Goal: Task Accomplishment & Management: Use online tool/utility

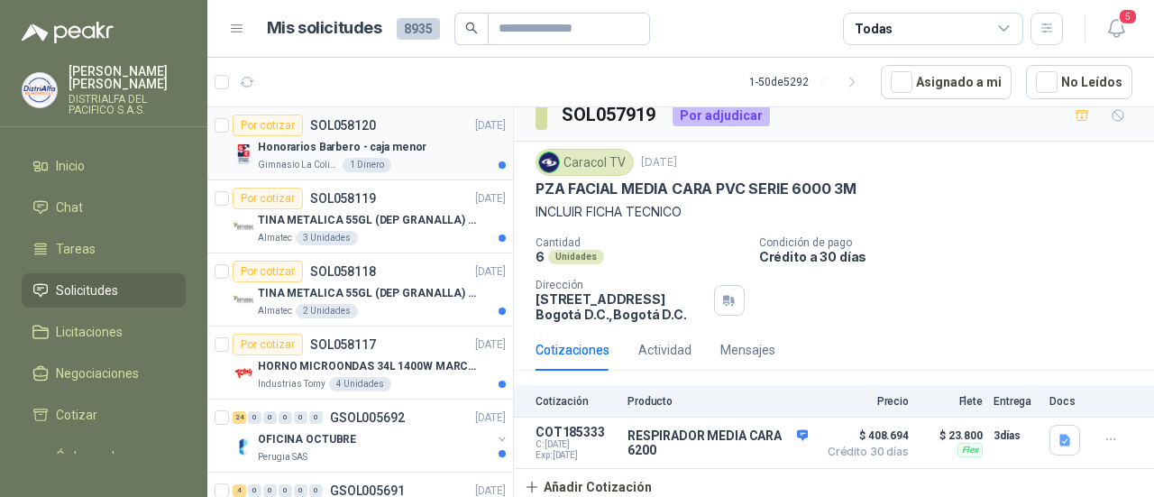
click at [469, 153] on div "Honorarios Barbero - caja menor" at bounding box center [382, 147] width 248 height 22
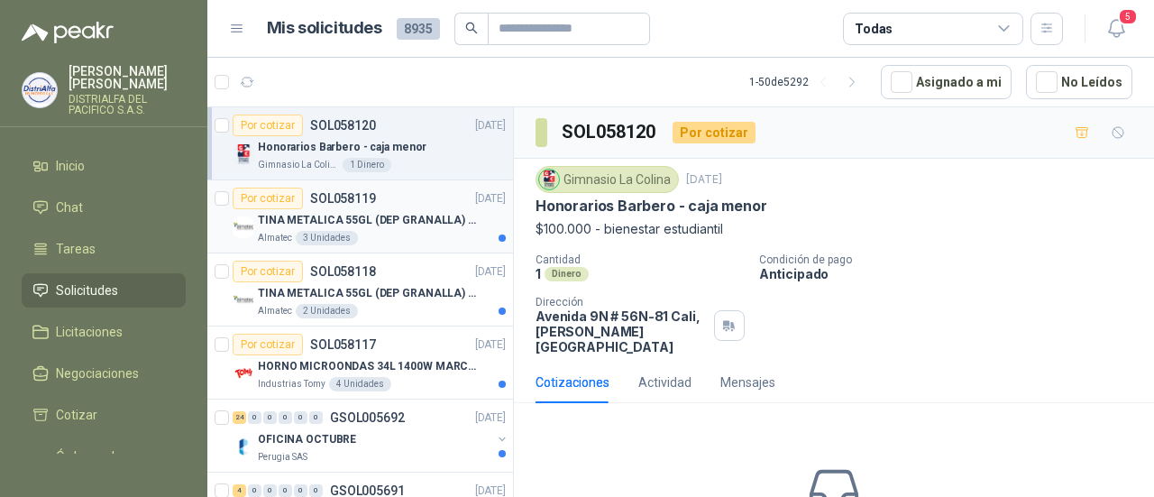
click at [427, 226] on p "TINA METALICA 55GL (DEP GRANALLA) CON TAPA" at bounding box center [370, 220] width 225 height 17
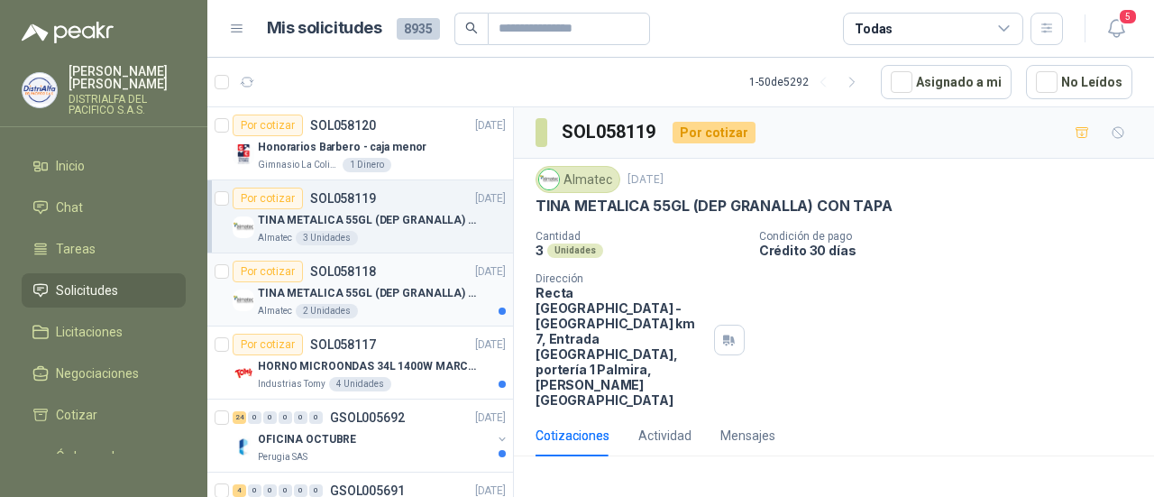
click at [410, 275] on div "Por cotizar SOL058118 [DATE]" at bounding box center [369, 272] width 273 height 22
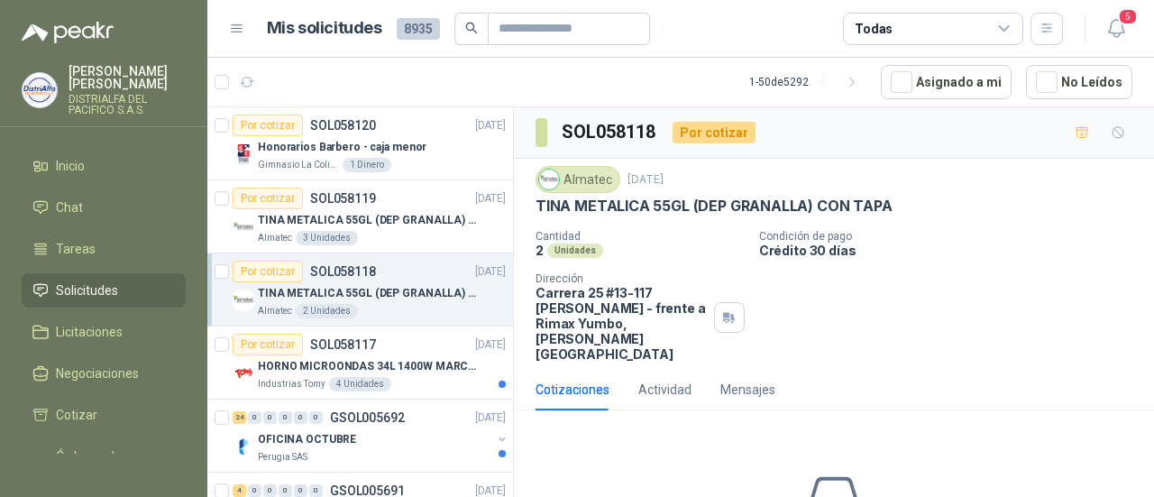
scroll to position [90, 0]
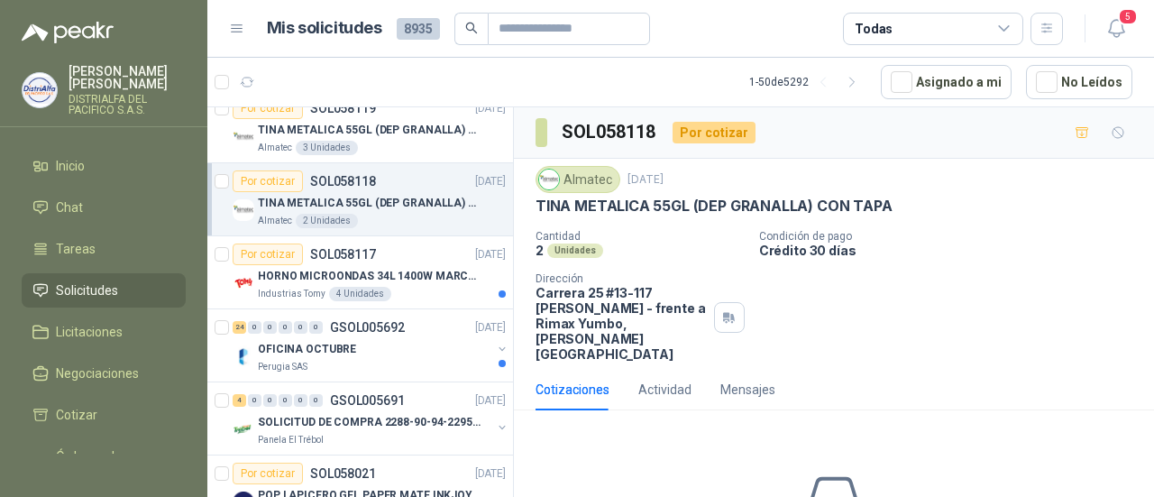
click at [410, 275] on p "HORNO MICROONDAS 34L 1400W MARCA TORNADO." at bounding box center [370, 276] width 225 height 17
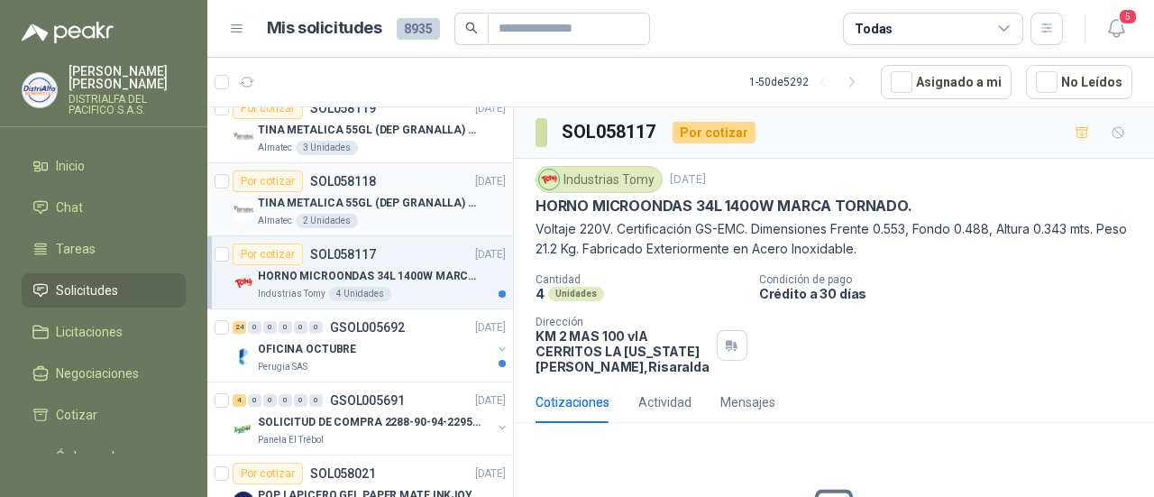
scroll to position [180, 0]
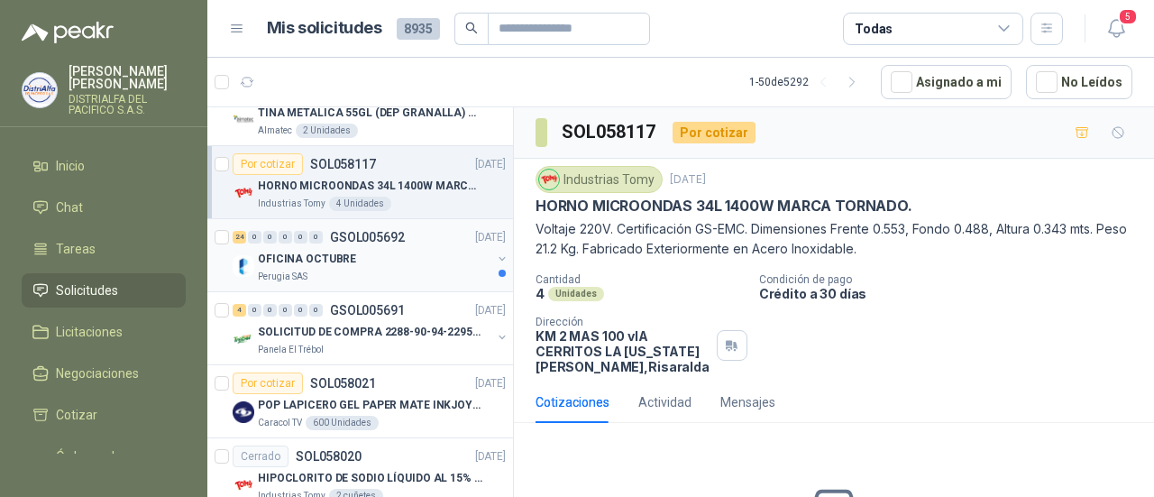
click at [424, 243] on div "24 0 0 0 0 0 GSOL005692 [DATE]" at bounding box center [371, 237] width 277 height 22
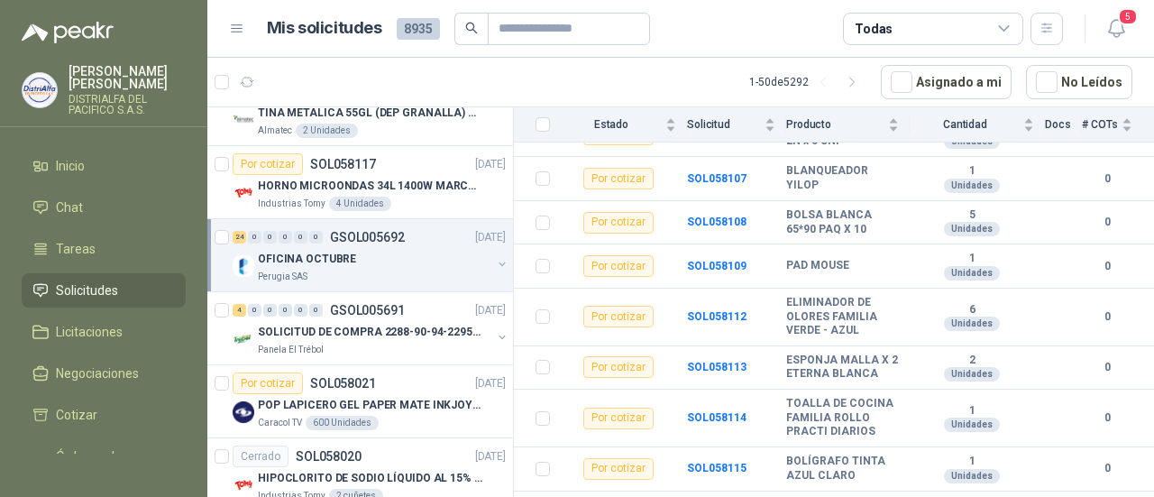
scroll to position [1001, 0]
click at [436, 331] on p "SOLICITUD DE COMPRA 2288-90-94-2295-96-2301-02-04" at bounding box center [370, 332] width 225 height 17
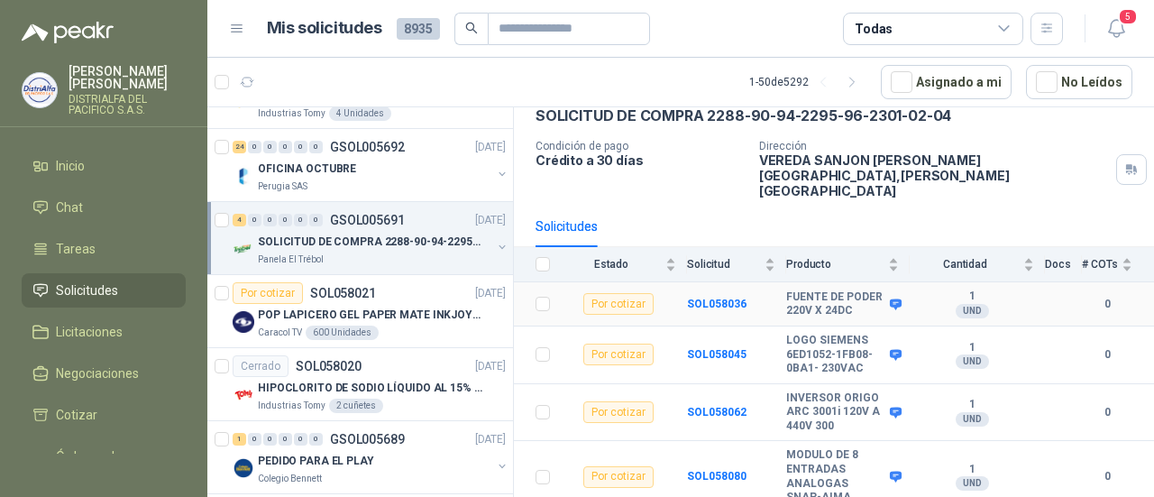
scroll to position [99, 0]
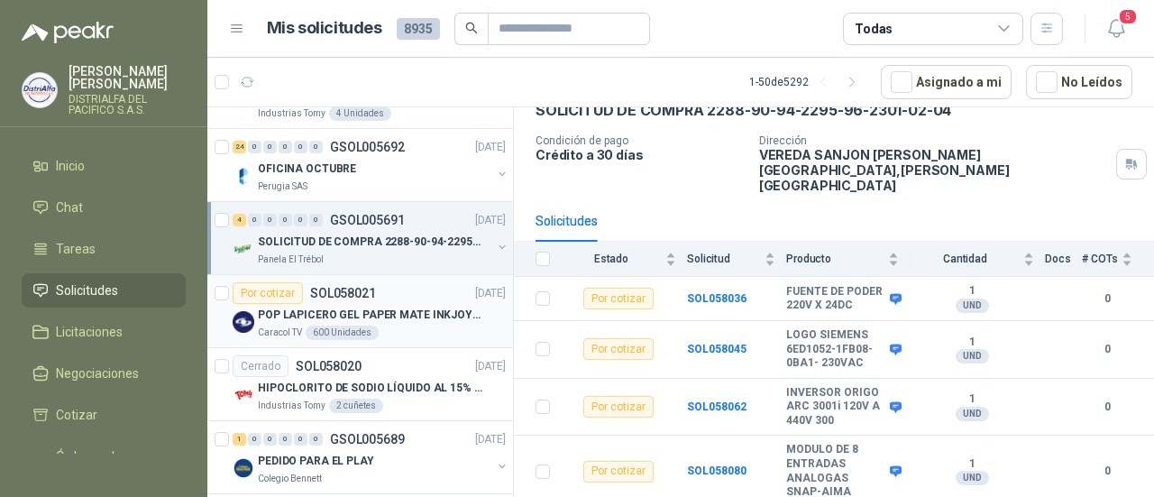
click at [395, 321] on div "POP LAPICERO GEL PAPER MATE INKJOY 0.7 (Revisar el adjunto)" at bounding box center [382, 315] width 248 height 22
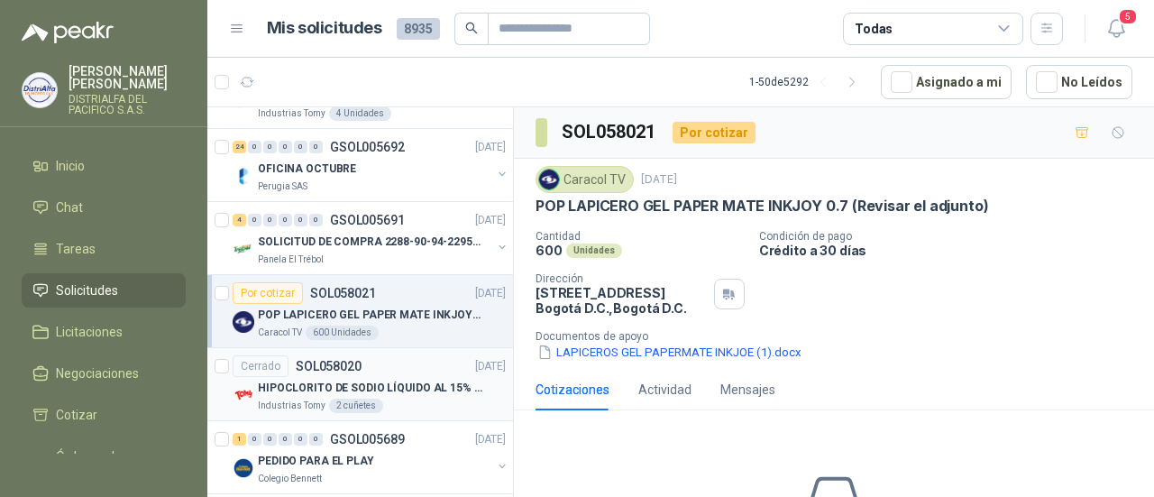
click at [415, 392] on p "HIPOCLORITO DE SODIO LÍQUIDO AL 15% CONT NETO 20L" at bounding box center [370, 388] width 225 height 17
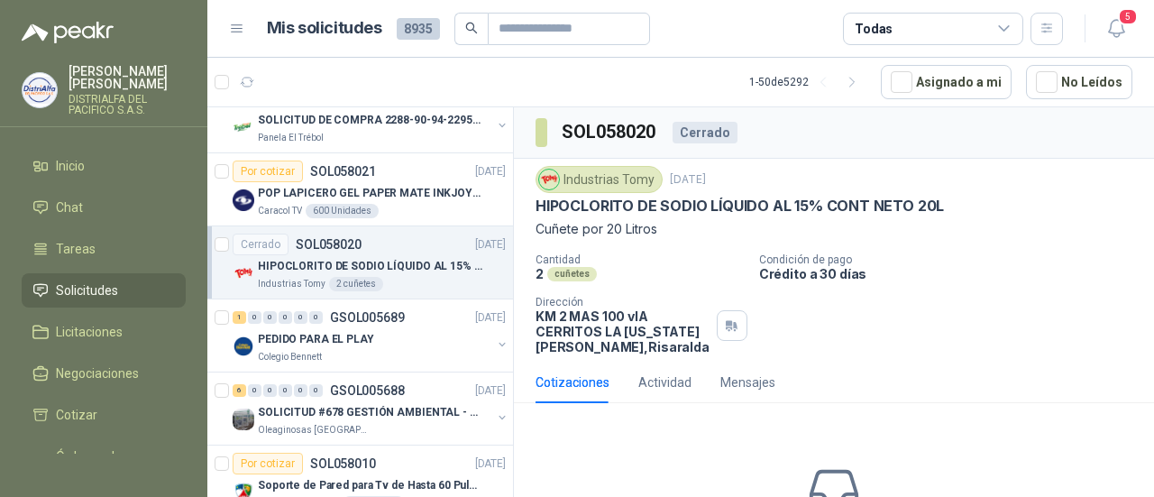
scroll to position [451, 0]
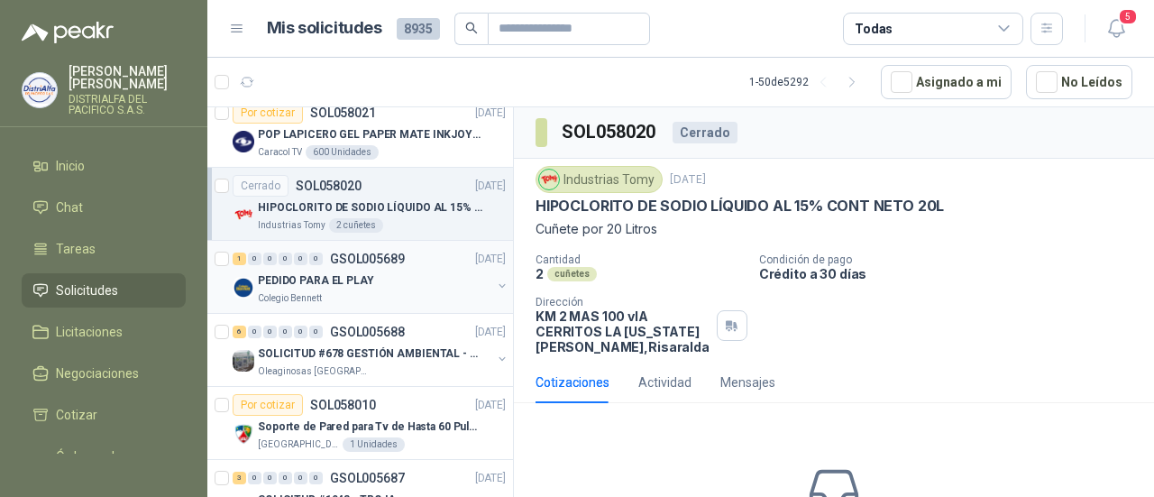
click at [420, 270] on div "PEDIDO PARA EL PLAY" at bounding box center [375, 281] width 234 height 22
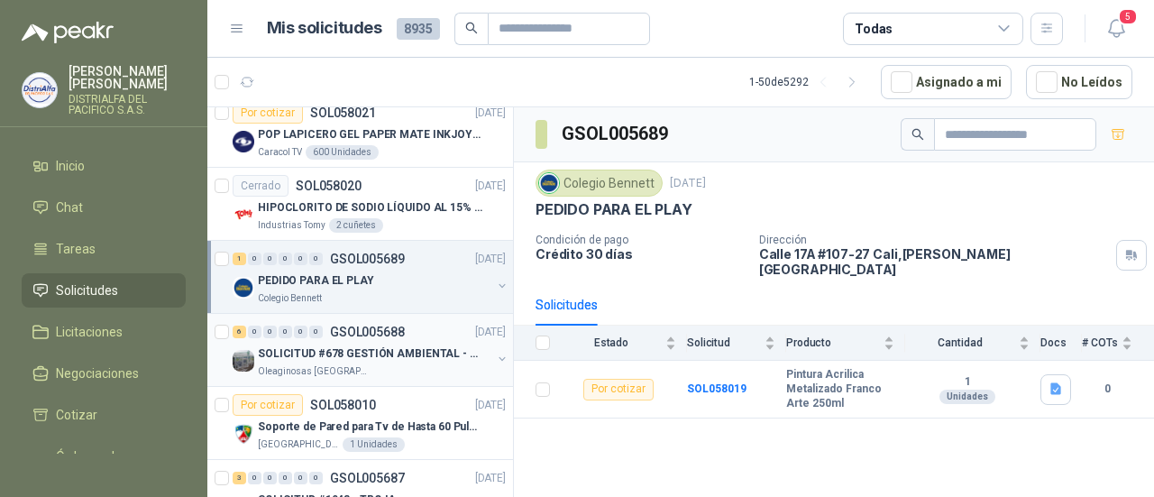
click at [419, 338] on div "6 0 0 0 0 0 GSOL005688 [DATE]" at bounding box center [371, 332] width 277 height 22
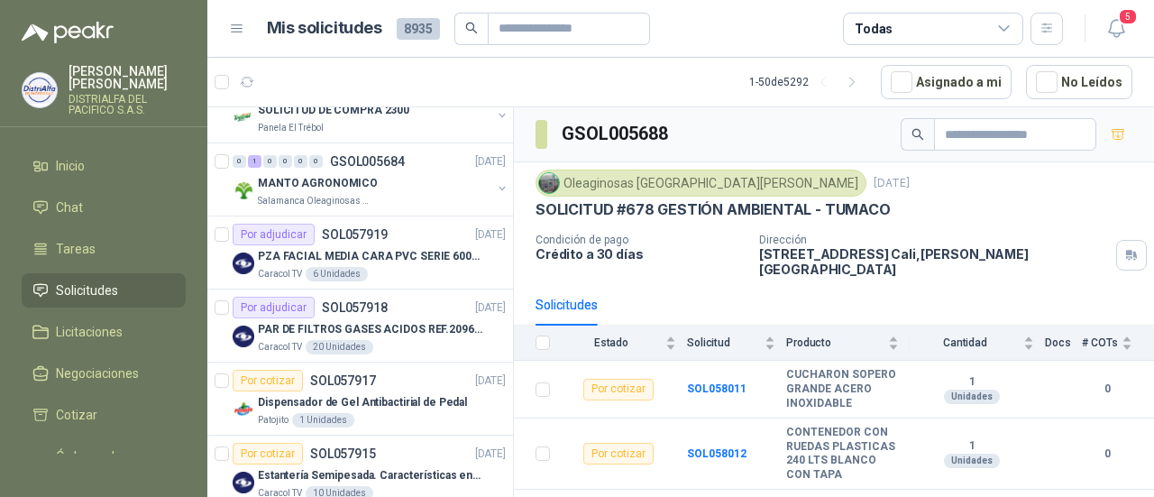
scroll to position [1082, 0]
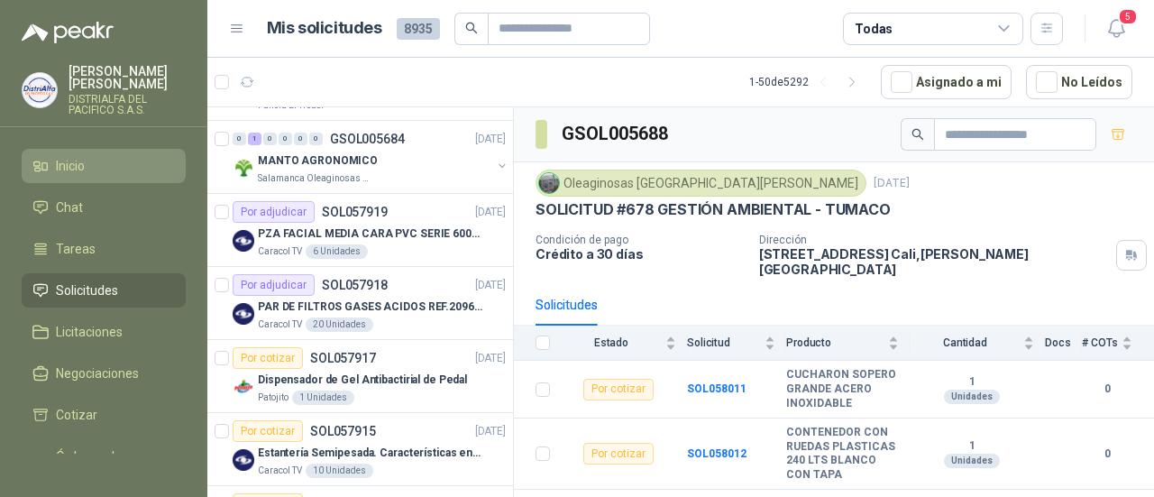
click at [159, 175] on li "Inicio" at bounding box center [103, 166] width 142 height 20
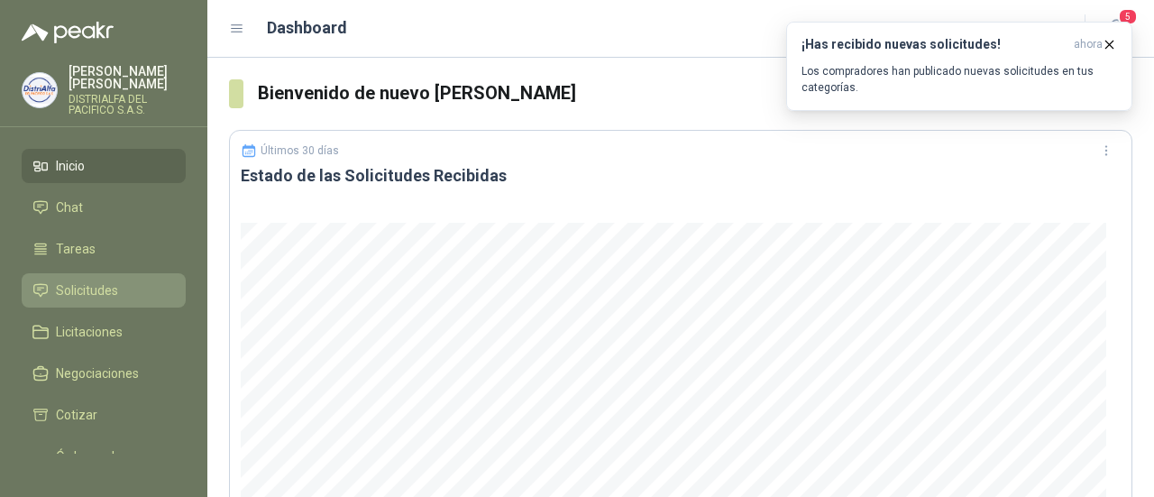
click at [74, 278] on link "Solicitudes" at bounding box center [104, 290] width 164 height 34
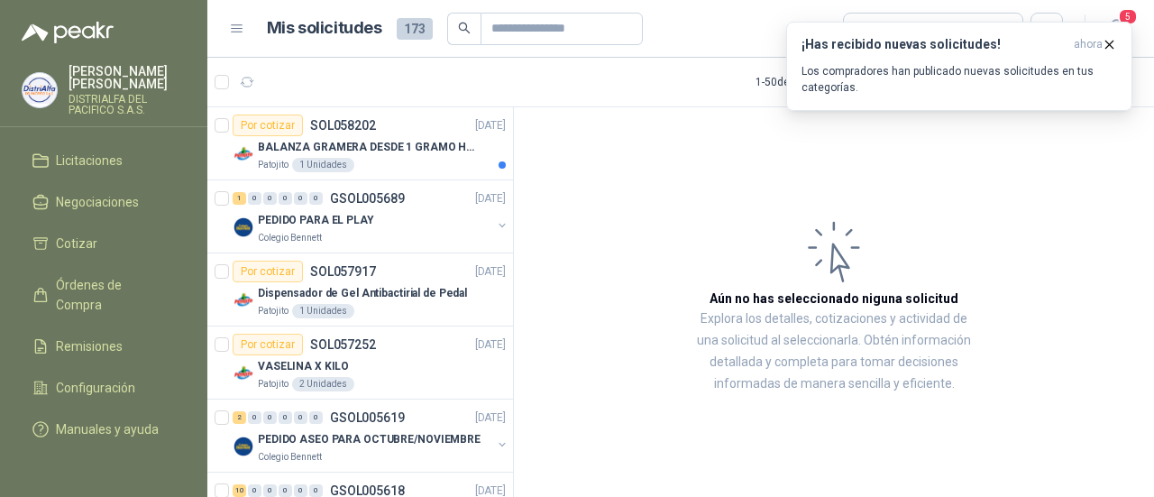
scroll to position [190, 0]
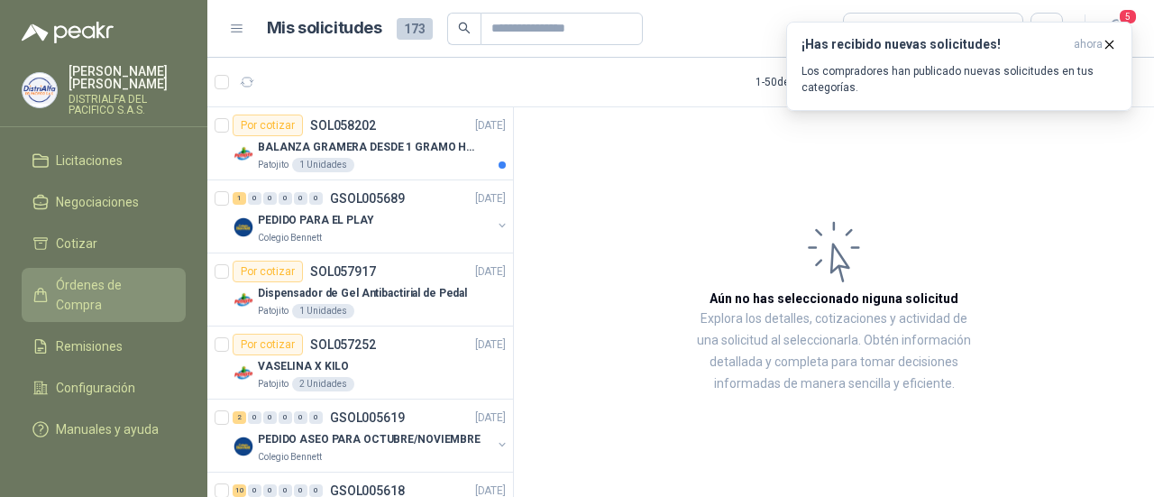
click at [78, 276] on span "Órdenes de Compra" at bounding box center [112, 295] width 113 height 40
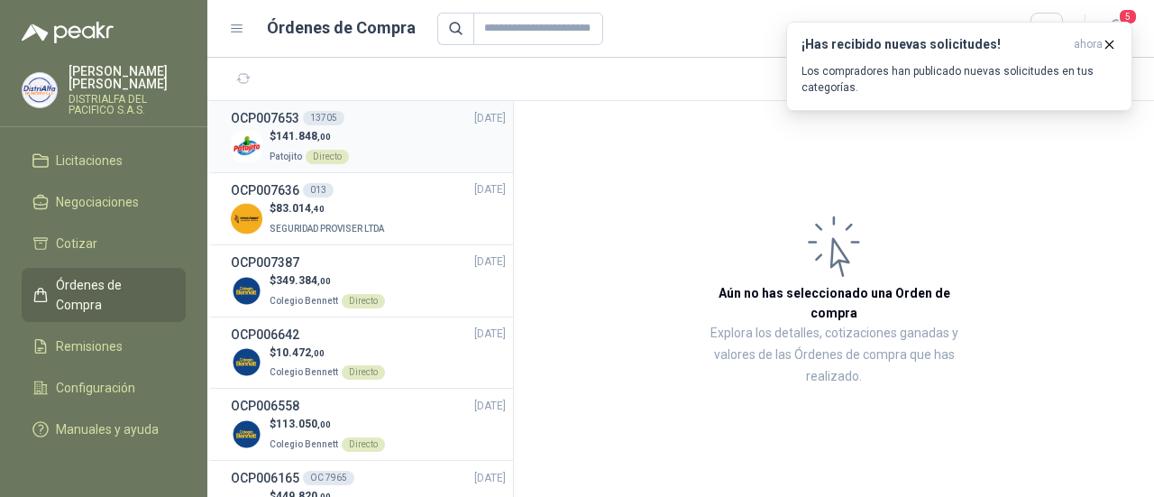
click at [429, 134] on div "$ 141.848 ,00 Patojito Directo" at bounding box center [368, 146] width 275 height 37
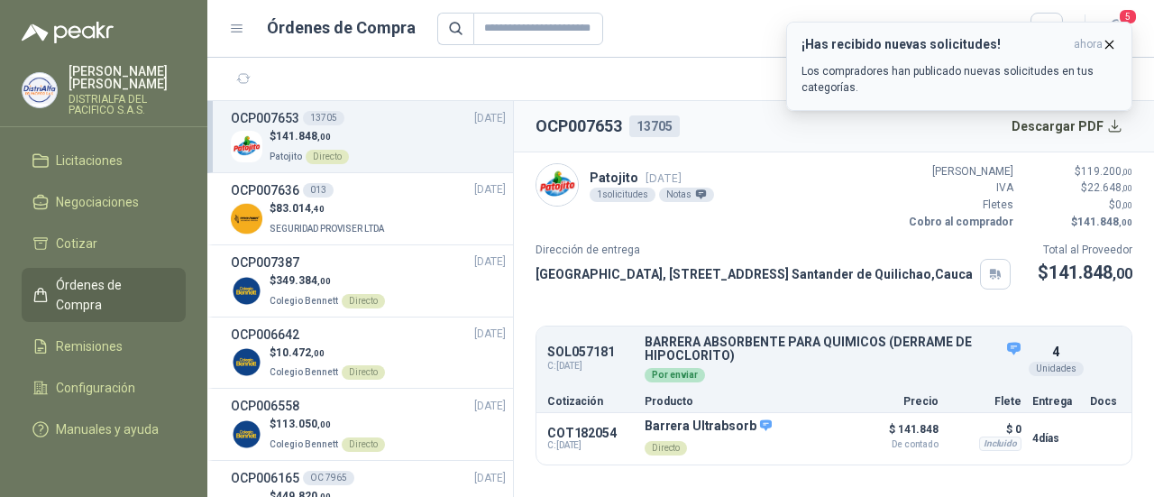
click at [1111, 45] on icon "button" at bounding box center [1110, 44] width 7 height 7
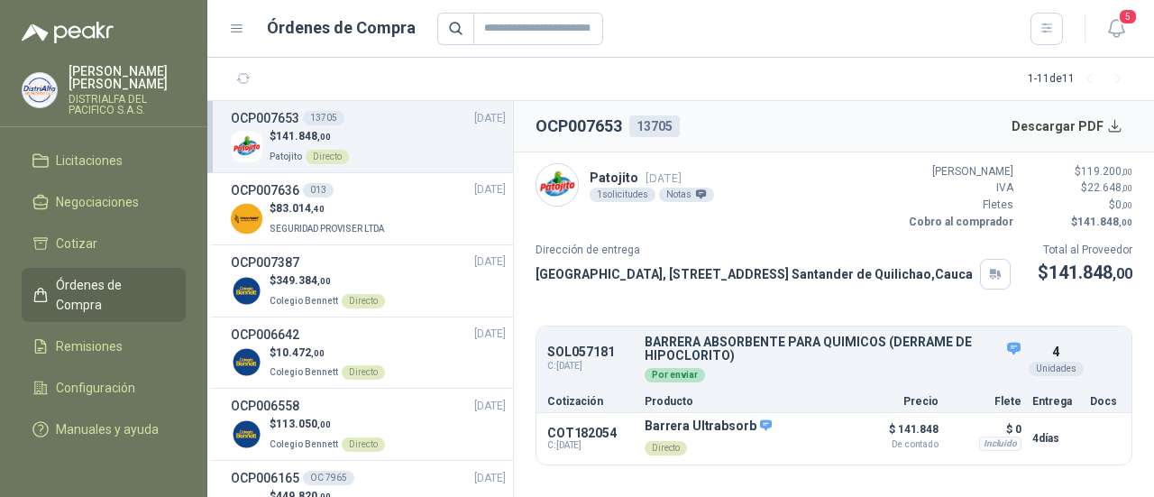
scroll to position [3, 0]
click at [1075, 125] on button "Descargar PDF" at bounding box center [1068, 126] width 132 height 36
